Goal: Browse casually

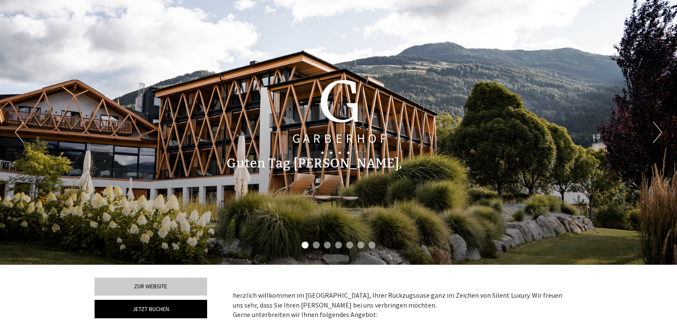
click at [654, 127] on button "Next" at bounding box center [658, 132] width 9 height 21
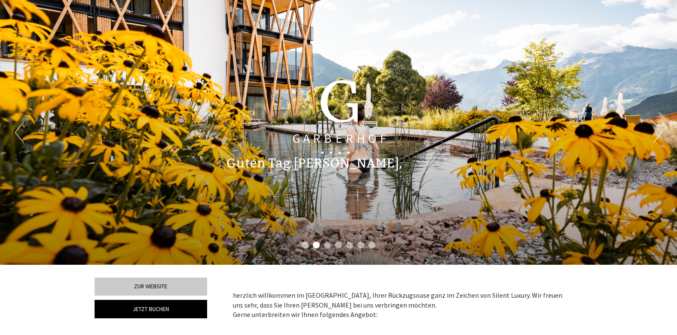
click at [654, 127] on button "Next" at bounding box center [658, 132] width 9 height 21
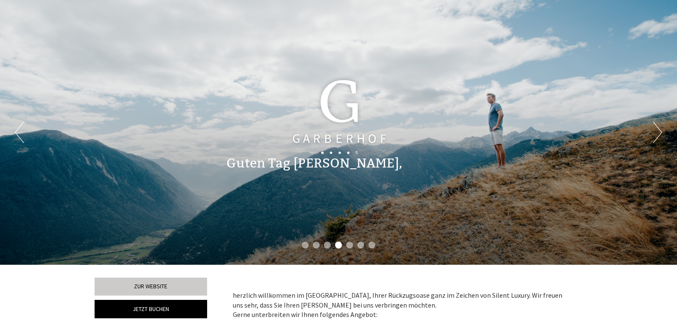
click at [654, 127] on button "Next" at bounding box center [658, 132] width 9 height 21
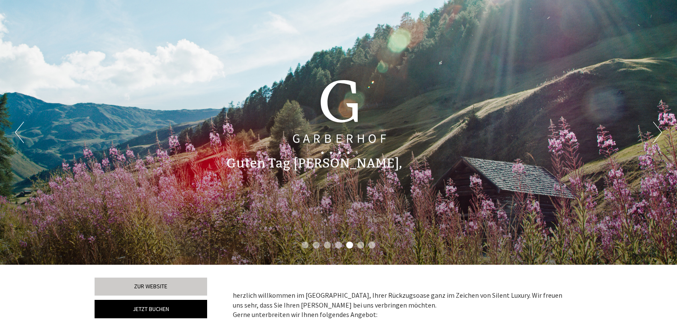
click at [654, 127] on button "Next" at bounding box center [658, 132] width 9 height 21
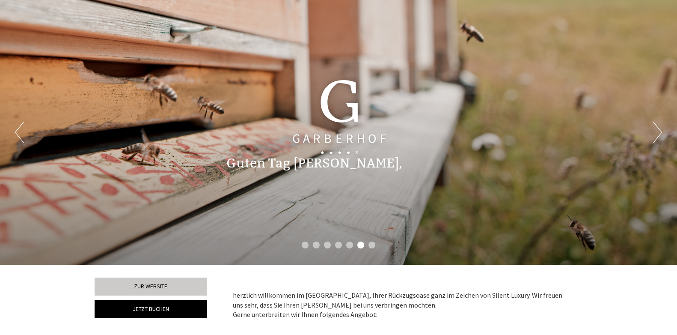
click at [654, 127] on button "Next" at bounding box center [658, 132] width 9 height 21
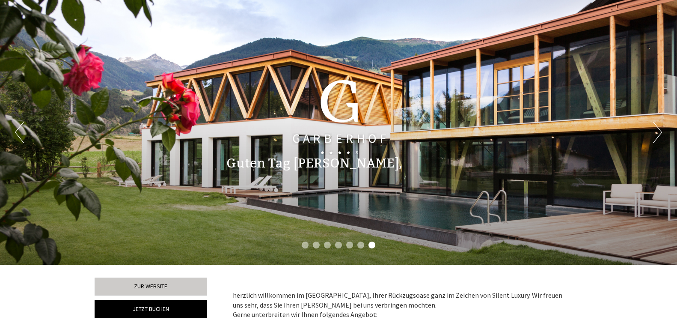
click at [654, 127] on button "Next" at bounding box center [658, 132] width 9 height 21
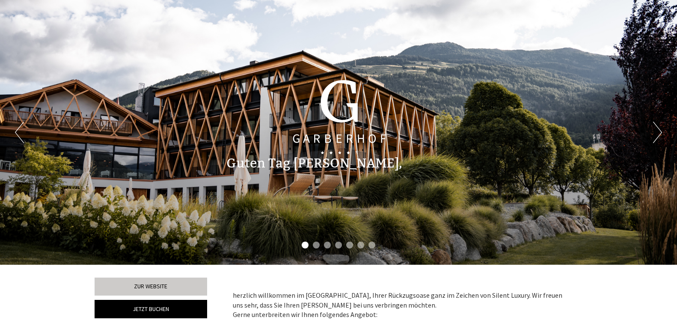
click at [654, 127] on button "Next" at bounding box center [658, 132] width 9 height 21
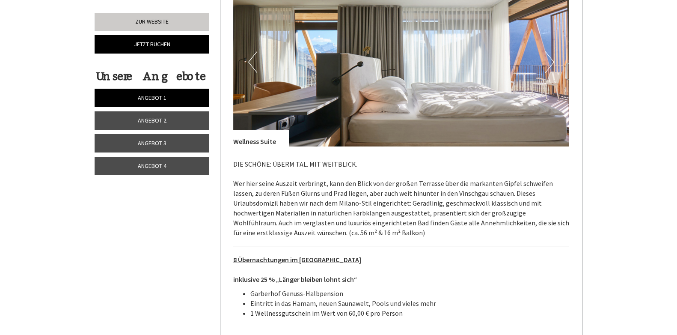
scroll to position [1799, 0]
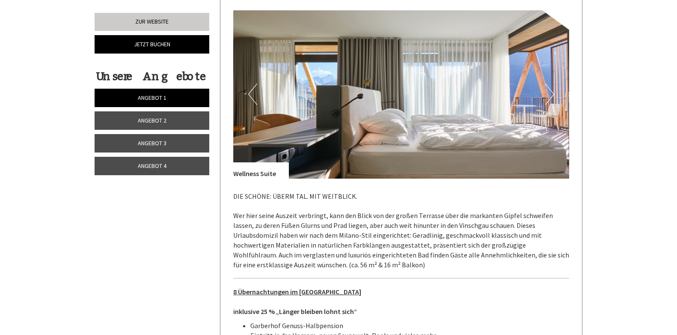
click at [552, 84] on button "Next" at bounding box center [550, 94] width 9 height 21
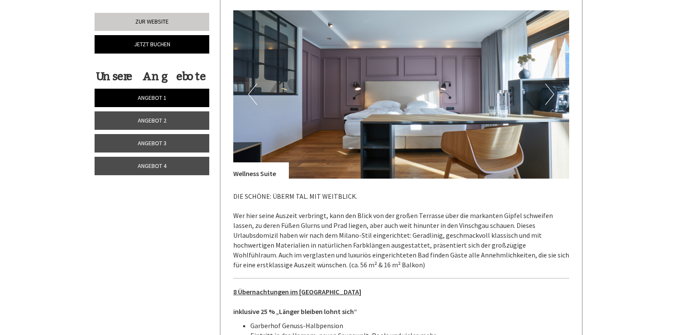
click at [552, 84] on button "Next" at bounding box center [550, 94] width 9 height 21
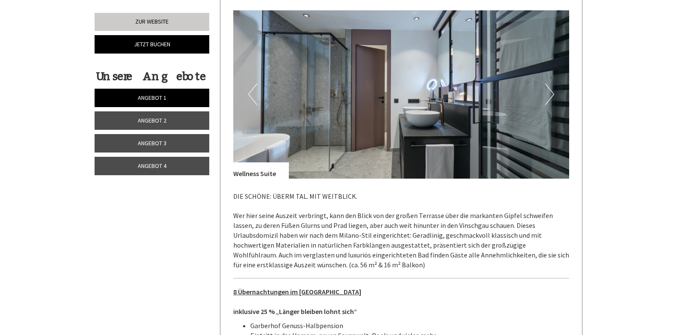
click at [552, 84] on button "Next" at bounding box center [550, 94] width 9 height 21
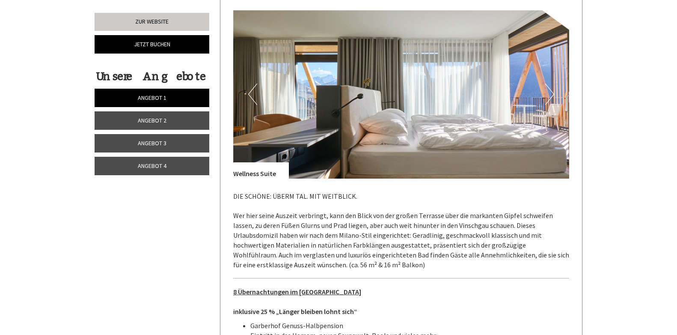
click at [552, 84] on button "Next" at bounding box center [550, 94] width 9 height 21
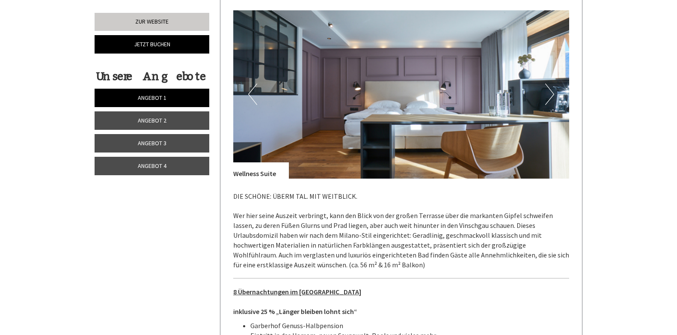
click at [552, 84] on button "Next" at bounding box center [550, 94] width 9 height 21
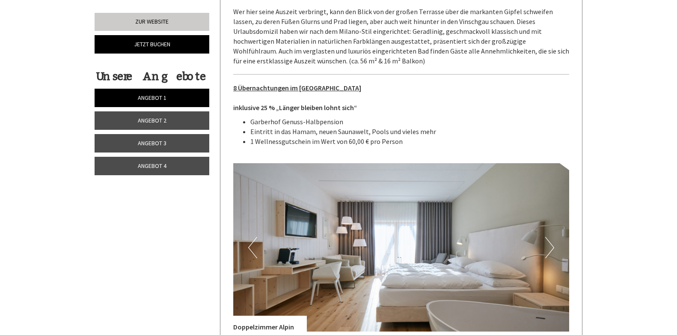
scroll to position [2056, 0]
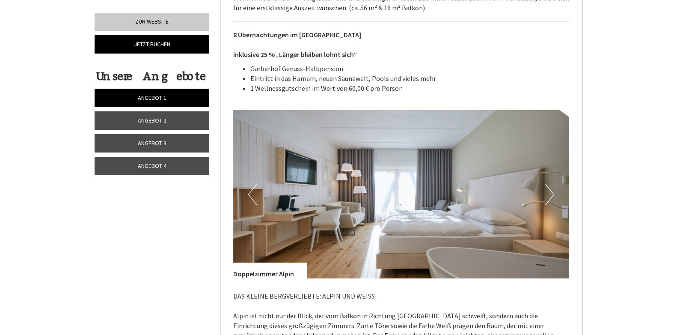
click at [549, 184] on button "Next" at bounding box center [550, 194] width 9 height 21
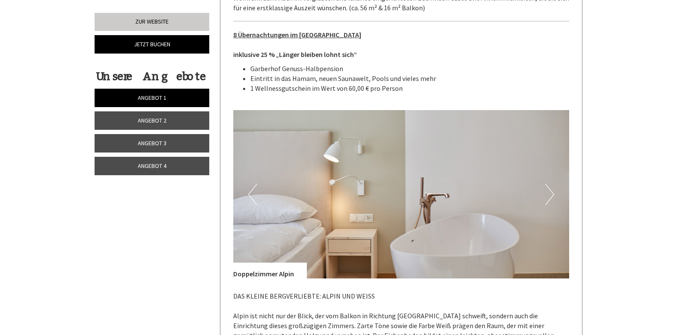
click at [549, 184] on button "Next" at bounding box center [550, 194] width 9 height 21
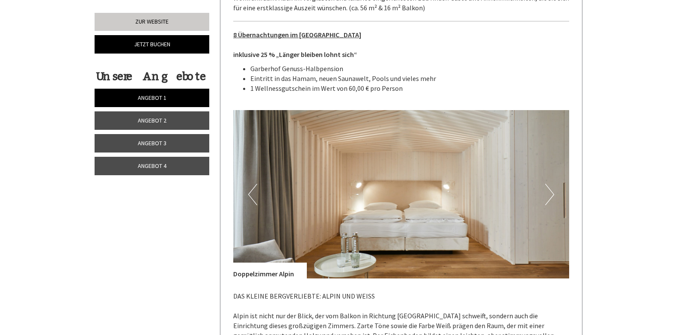
click at [549, 184] on button "Next" at bounding box center [550, 194] width 9 height 21
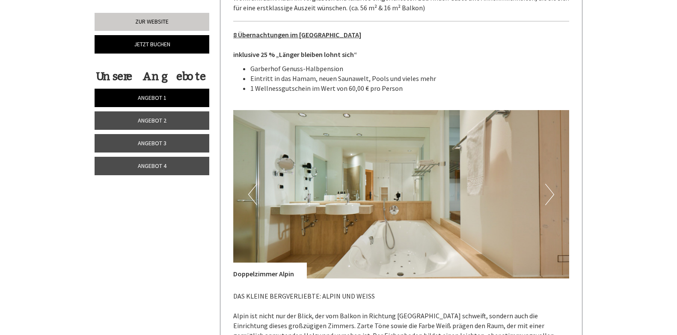
click at [549, 184] on button "Next" at bounding box center [550, 194] width 9 height 21
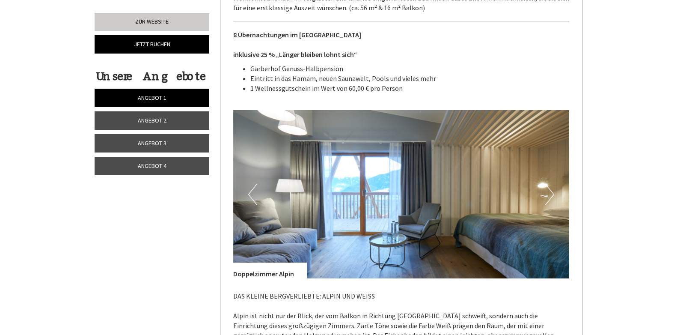
click at [549, 184] on button "Next" at bounding box center [550, 194] width 9 height 21
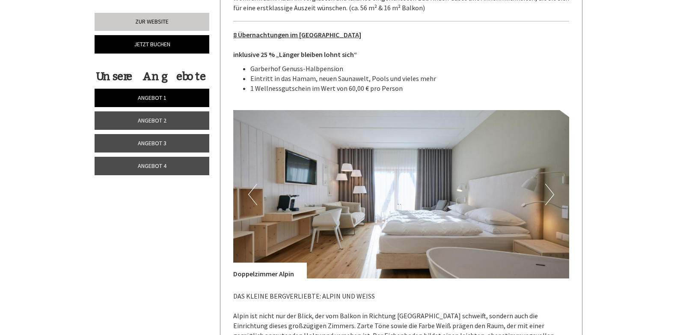
click at [549, 184] on button "Next" at bounding box center [550, 194] width 9 height 21
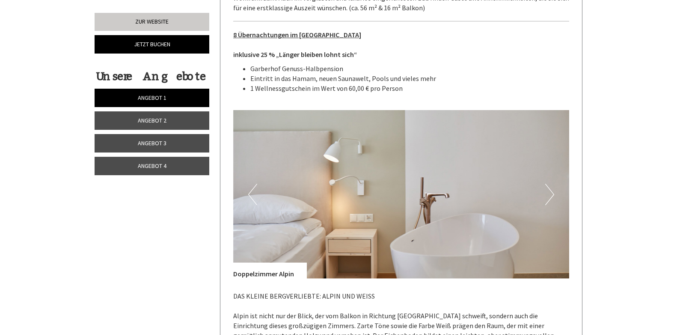
click at [549, 184] on button "Next" at bounding box center [550, 194] width 9 height 21
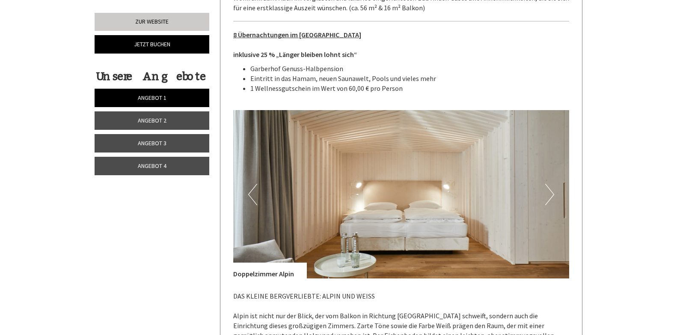
click at [549, 184] on button "Next" at bounding box center [550, 194] width 9 height 21
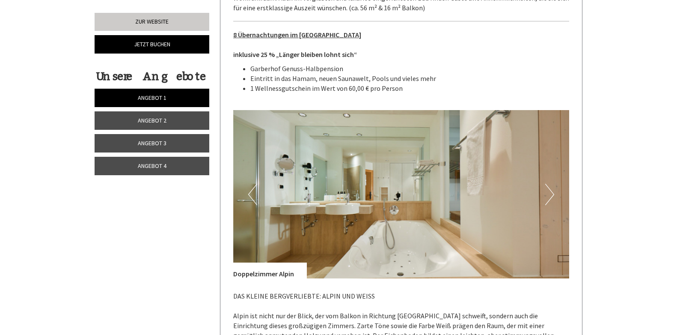
click at [549, 184] on button "Next" at bounding box center [550, 194] width 9 height 21
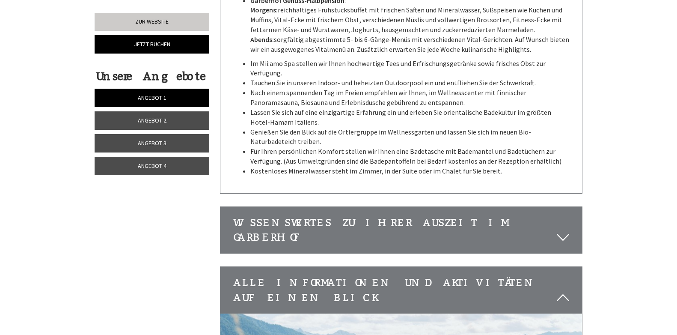
scroll to position [3126, 0]
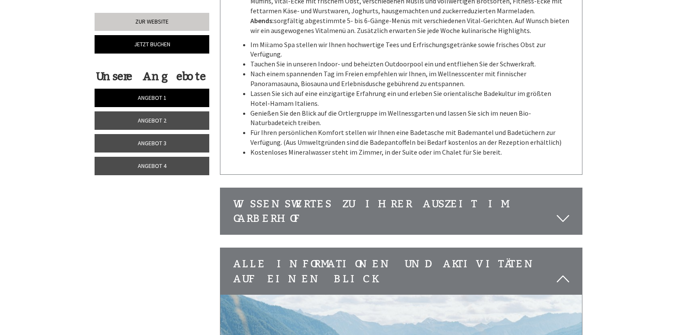
click at [559, 211] on icon at bounding box center [563, 218] width 12 height 15
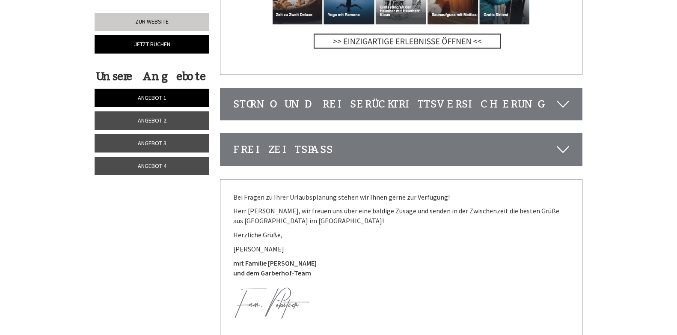
scroll to position [4154, 0]
